Goal: Navigation & Orientation: Find specific page/section

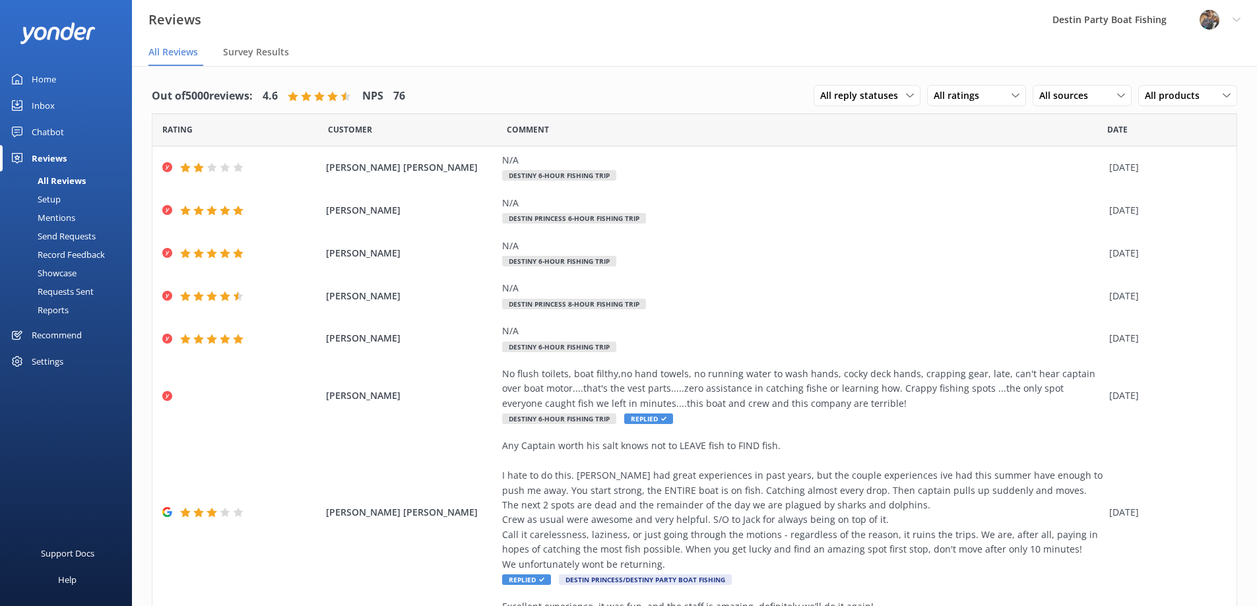
click at [44, 110] on div "Inbox" at bounding box center [43, 105] width 23 height 26
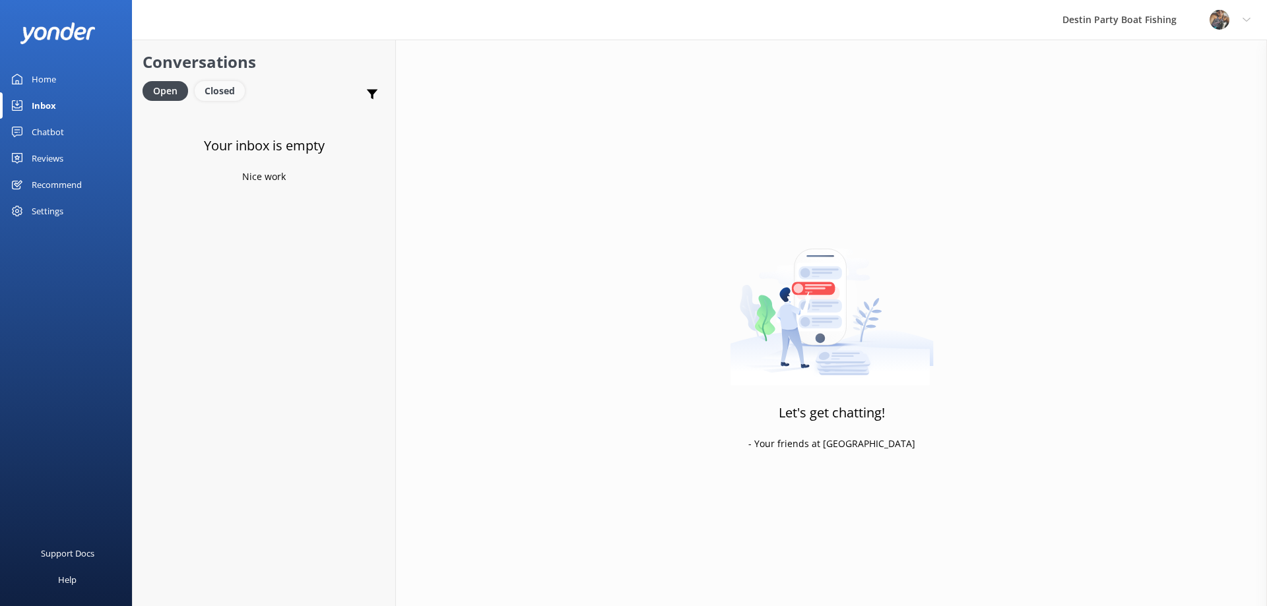
click at [223, 85] on div "Closed" at bounding box center [220, 91] width 50 height 20
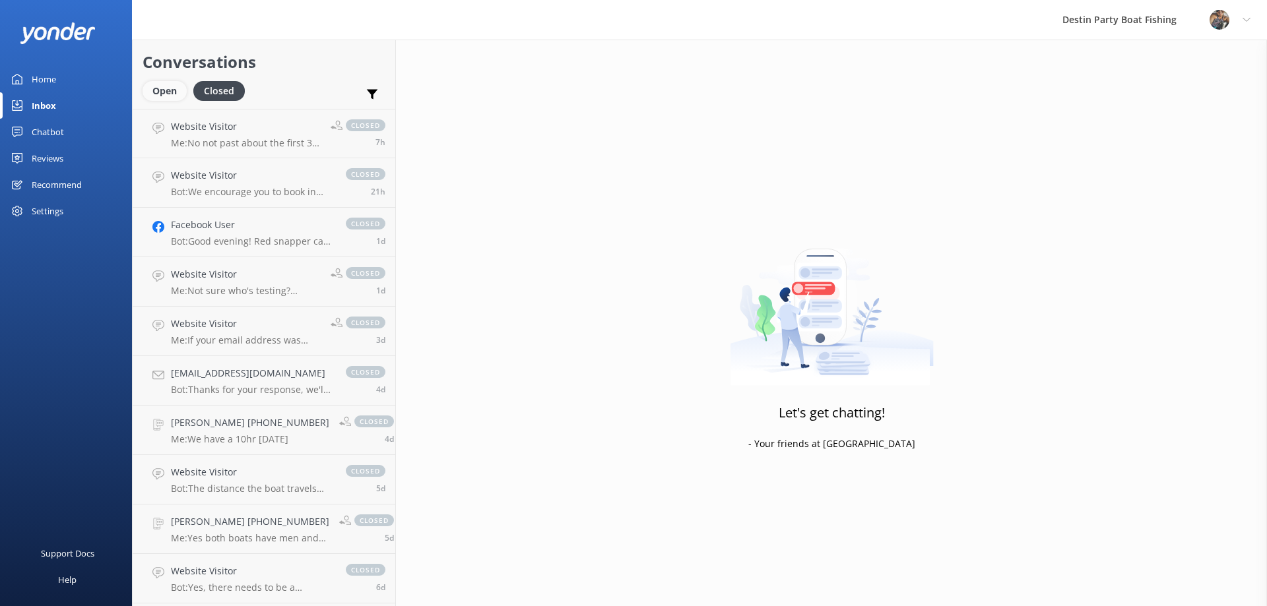
click at [153, 89] on div "Open" at bounding box center [164, 91] width 44 height 20
